Goal: Find specific page/section: Find specific page/section

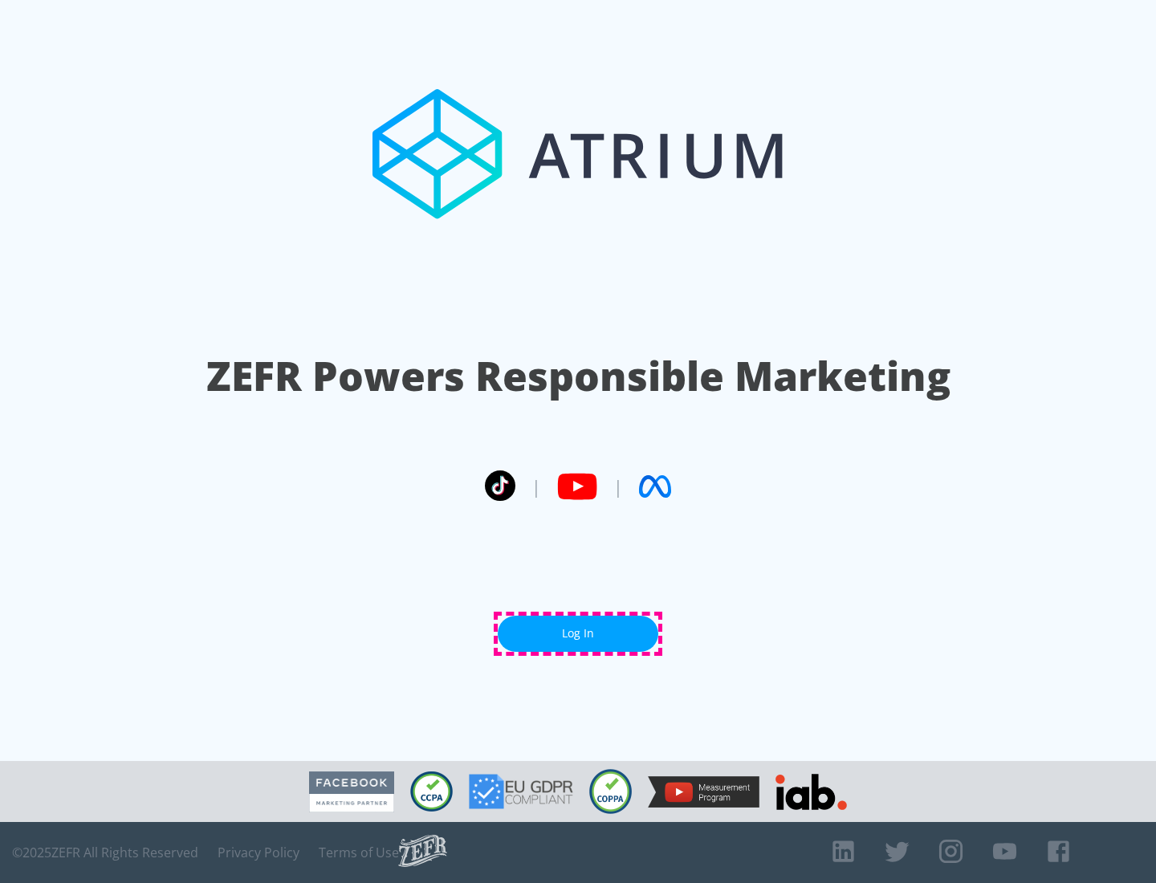
click at [578, 634] on link "Log In" at bounding box center [578, 634] width 161 height 36
